Goal: Navigation & Orientation: Find specific page/section

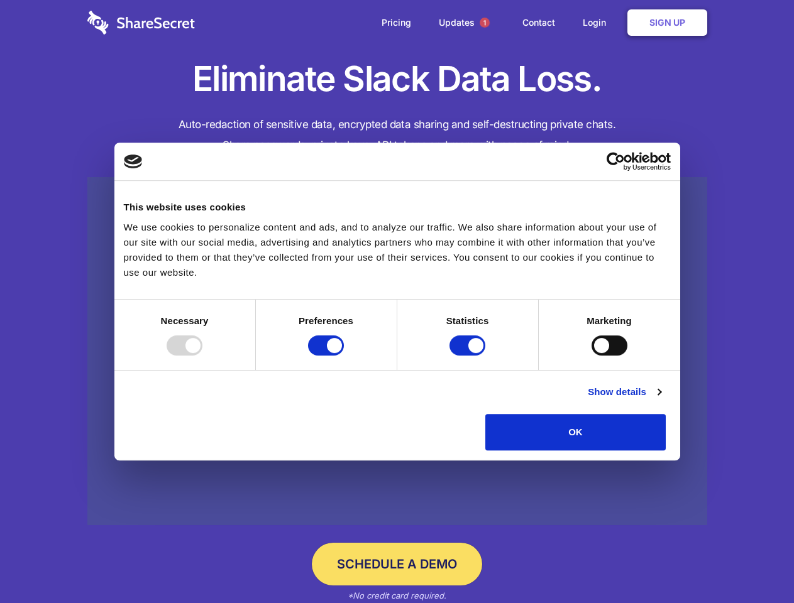
click at [202, 356] on div at bounding box center [185, 346] width 36 height 20
click at [344, 356] on input "Preferences" at bounding box center [326, 346] width 36 height 20
checkbox input "false"
click at [469, 356] on input "Statistics" at bounding box center [467, 346] width 36 height 20
checkbox input "false"
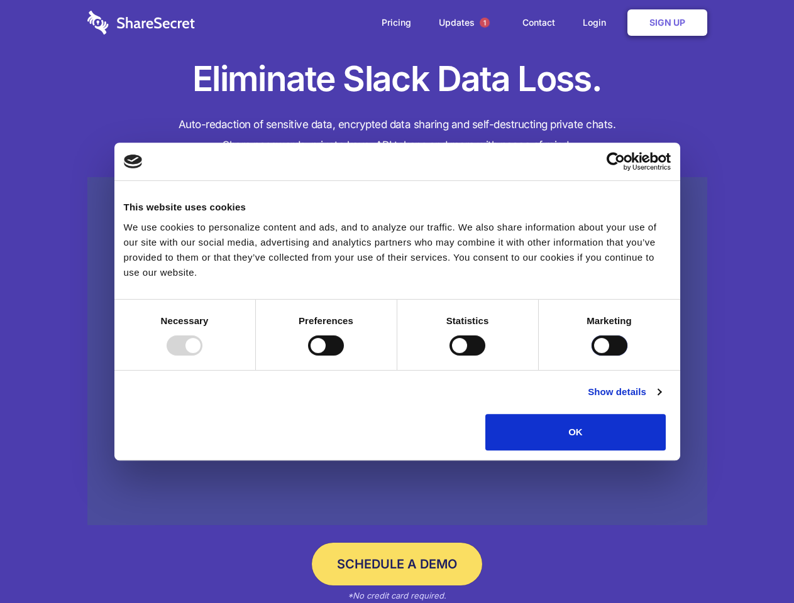
click at [591, 356] on input "Marketing" at bounding box center [609, 346] width 36 height 20
checkbox input "true"
click at [660, 400] on link "Show details" at bounding box center [624, 392] width 73 height 15
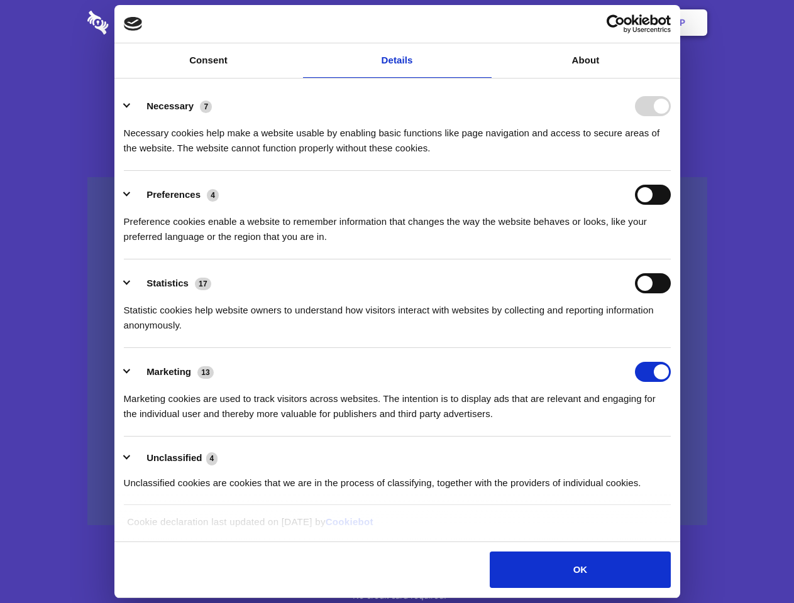
click at [670, 171] on li "Necessary 7 Necessary cookies help make a website usable by enabling basic func…" at bounding box center [397, 126] width 547 height 89
click at [484, 23] on span "1" at bounding box center [484, 23] width 10 height 10
